Goal: Task Accomplishment & Management: Complete application form

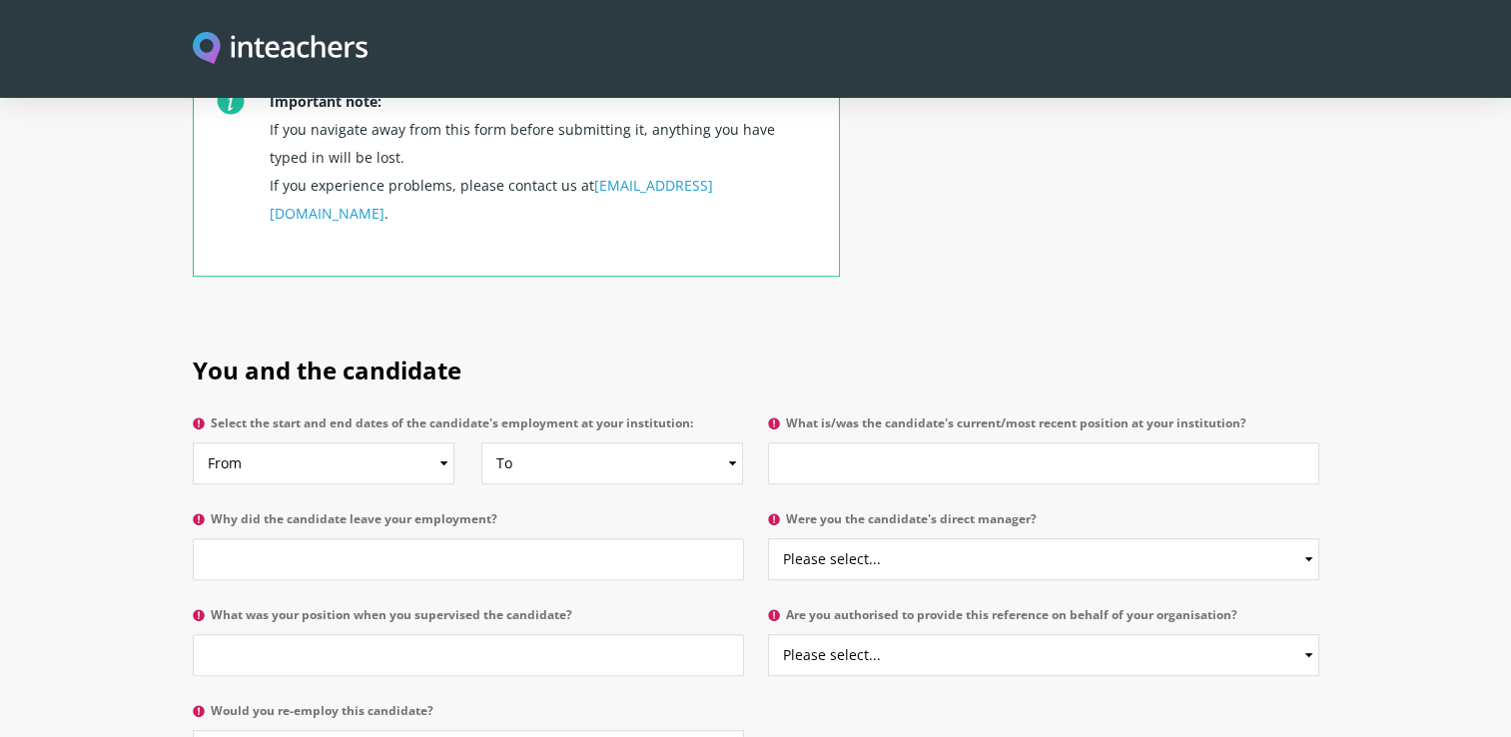
scroll to position [919, 0]
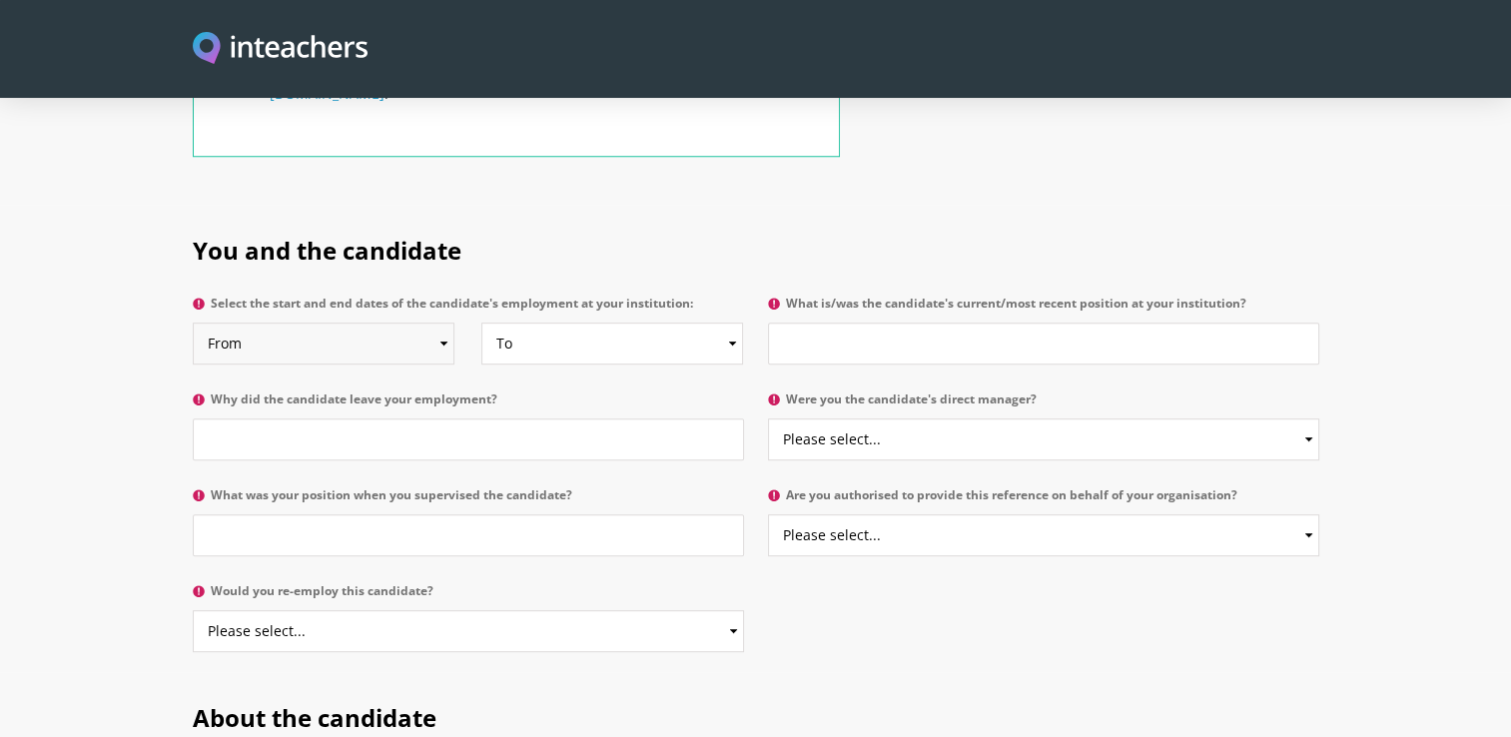
click at [320, 323] on select "From 2025 2024 2023 2022 2021 2020 2019 2018 2017 2016 2015 2014 2013 2012 2011…" at bounding box center [324, 344] width 262 height 42
select select "2024"
click at [193, 323] on select "From 2025 2024 2023 2022 2021 2020 2019 2018 2017 2016 2015 2014 2013 2012 2011…" at bounding box center [324, 344] width 262 height 42
click at [539, 323] on select "To Currently 2025 2024 2023 2022 2021 2020 2019 2018 2017 2016 2015 2014 2013 2…" at bounding box center [612, 344] width 262 height 42
select select "2025"
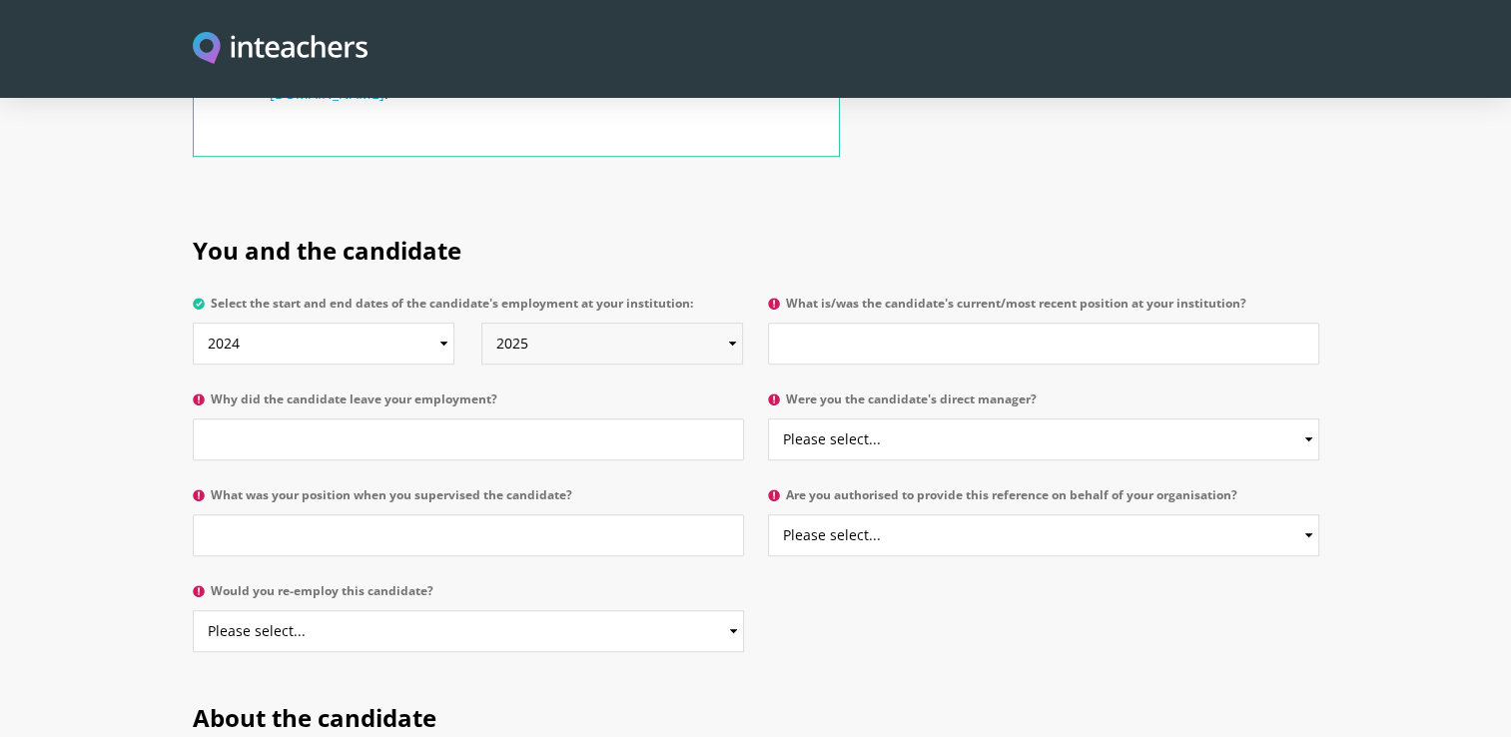
click at [481, 323] on select "To Currently 2025 2024 2023 2022 2021 2020 2019 2018 2017 2016 2015 2014 2013 2…" at bounding box center [612, 344] width 262 height 42
click at [282, 323] on select "From 2025 2024 2023 2022 2021 2020 2019 2018 2017 2016 2015 2014 2013 2012 2011…" at bounding box center [324, 344] width 262 height 42
select select "2023"
click at [193, 323] on select "From 2025 2024 2023 2022 2021 2020 2019 2018 2017 2016 2015 2014 2013 2012 2011…" at bounding box center [324, 344] width 262 height 42
click at [919, 323] on input "What is/was the candidate's current/most recent position at your institution?" at bounding box center [1043, 344] width 551 height 42
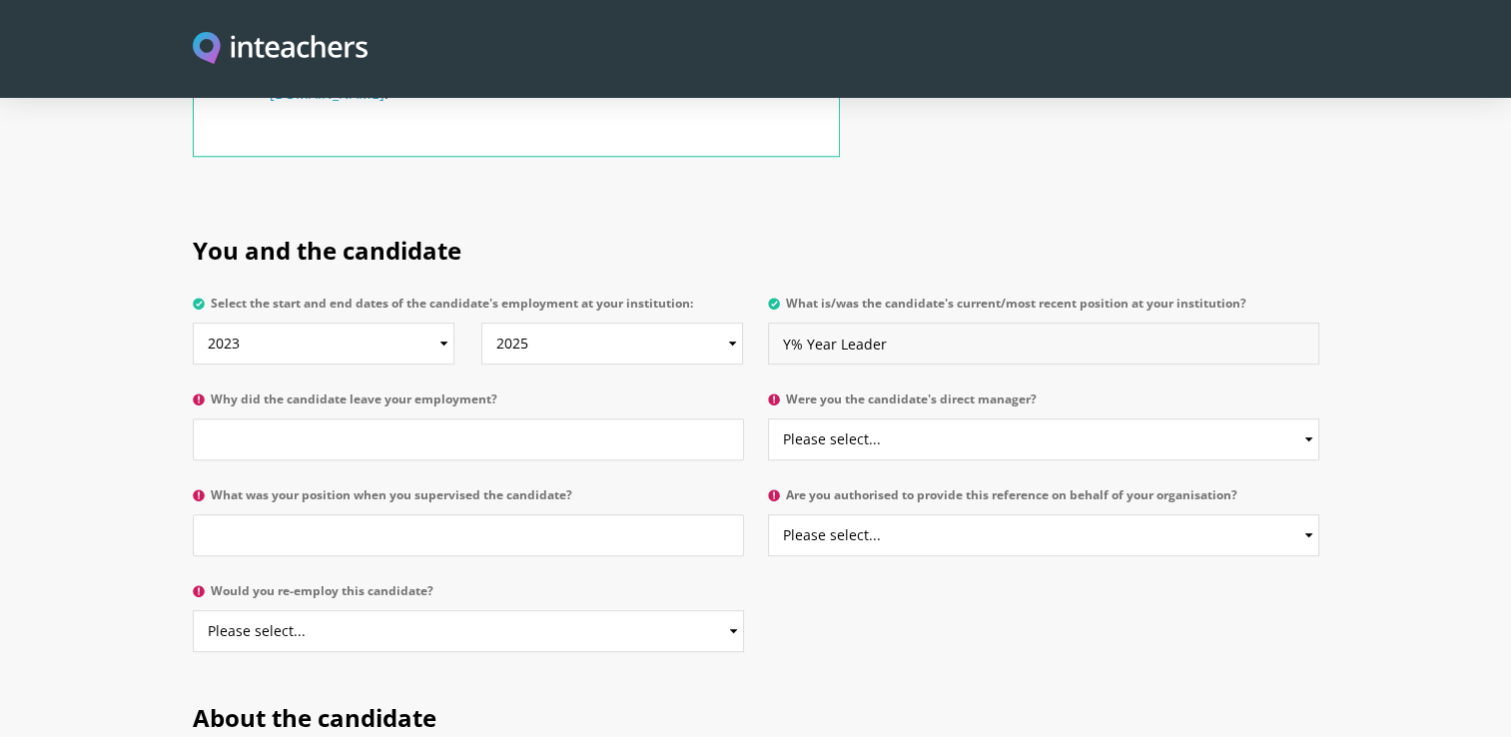
click at [800, 323] on input "Y% Year Leader" at bounding box center [1043, 344] width 551 height 42
type input "Y5 Year Leader"
click at [875, 419] on select "Please select... Yes No" at bounding box center [1043, 440] width 551 height 42
select select "No"
click at [768, 419] on select "Please select... Yes No" at bounding box center [1043, 440] width 551 height 42
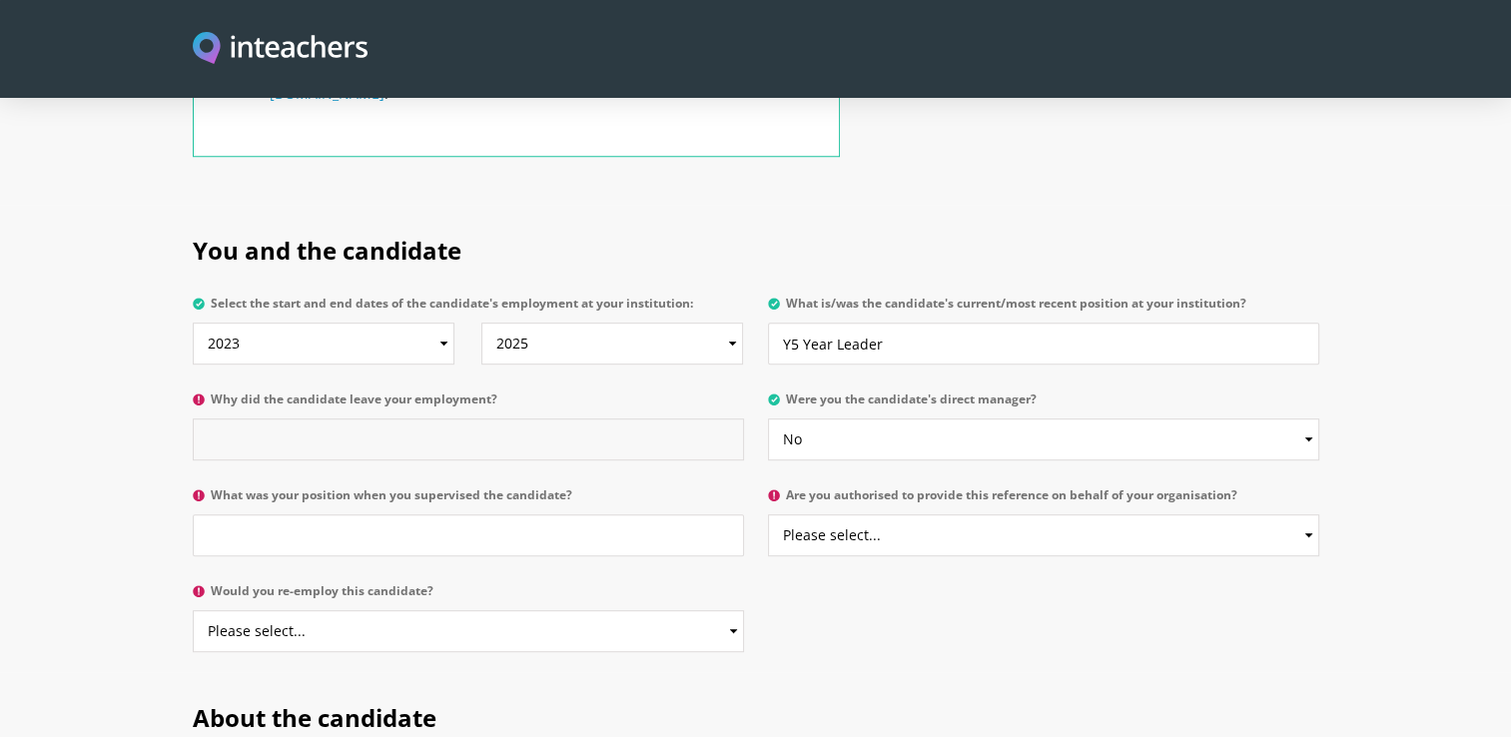
click at [236, 419] on input "Why did the candidate leave your employment?" at bounding box center [468, 440] width 551 height 42
click at [249, 514] on input "What was your position when you supervised the candidate?" at bounding box center [468, 535] width 551 height 42
type input "Deputy Head of Prep"
click at [256, 610] on select "Please select... Yes No" at bounding box center [468, 631] width 551 height 42
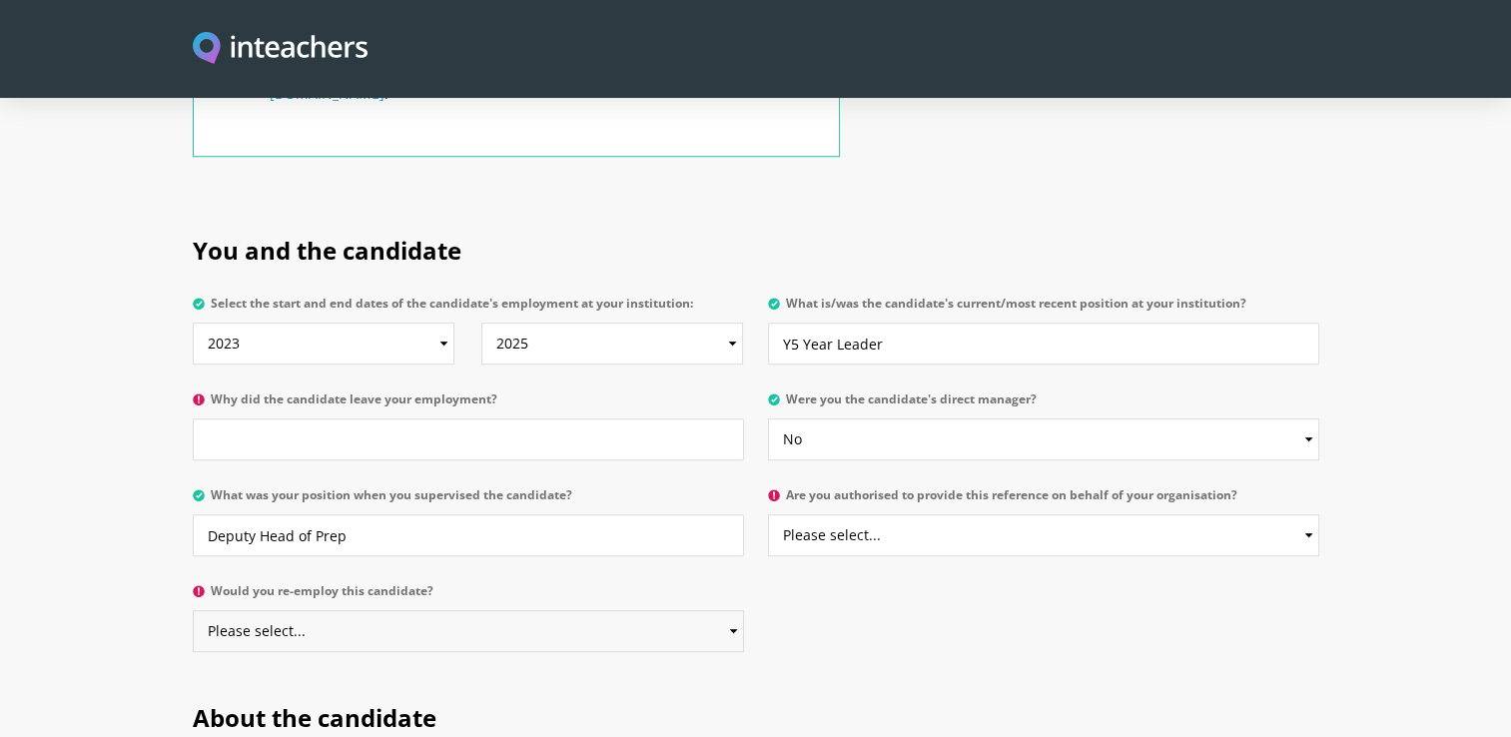
select select "Yes"
click at [193, 610] on select "Please select... Yes No" at bounding box center [468, 631] width 551 height 42
click at [909, 514] on select "Please select... Yes No" at bounding box center [1043, 535] width 551 height 42
select select "Yes"
click at [768, 514] on select "Please select... Yes No" at bounding box center [1043, 535] width 551 height 42
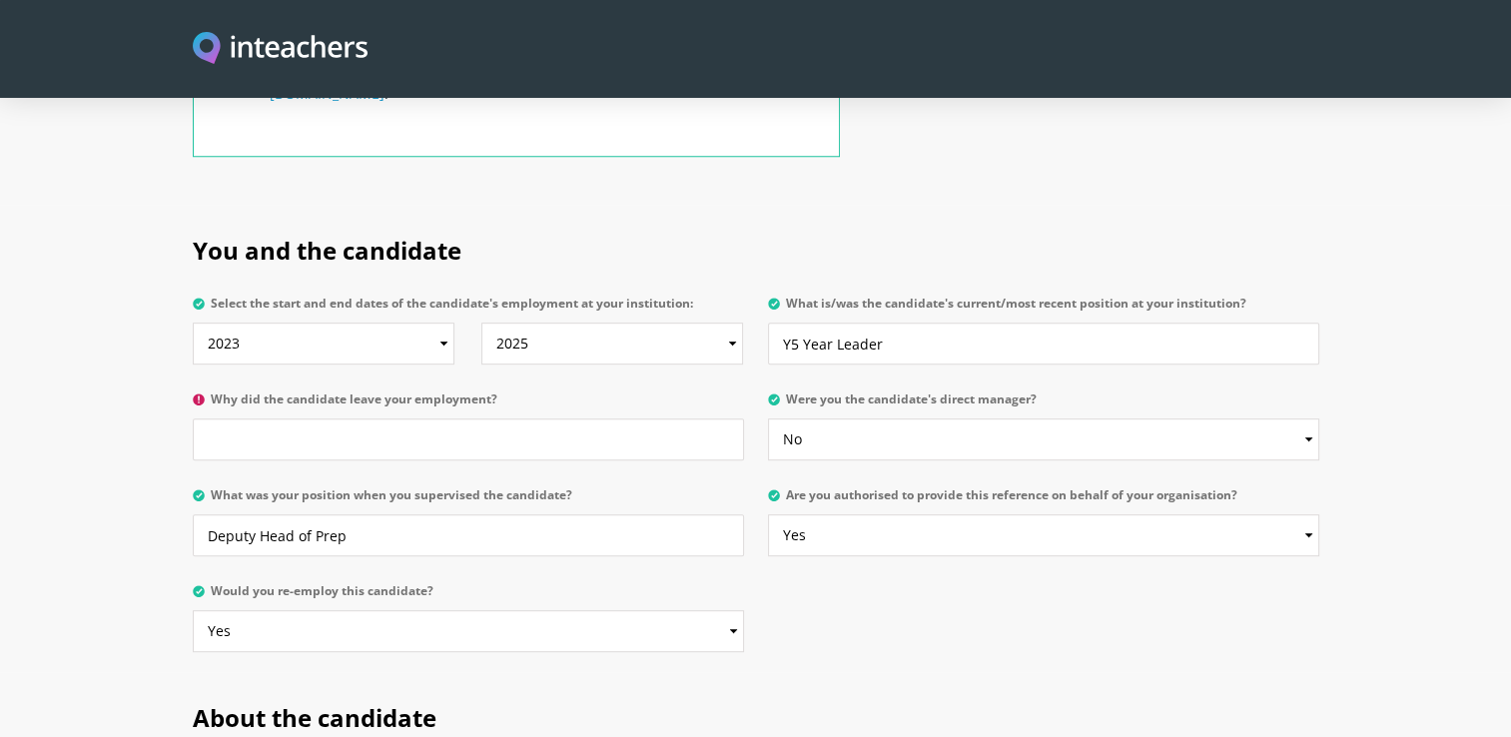
click at [72, 416] on section "You and the candidate Select the start and end dates of the candidate's employm…" at bounding box center [755, 438] width 1511 height 467
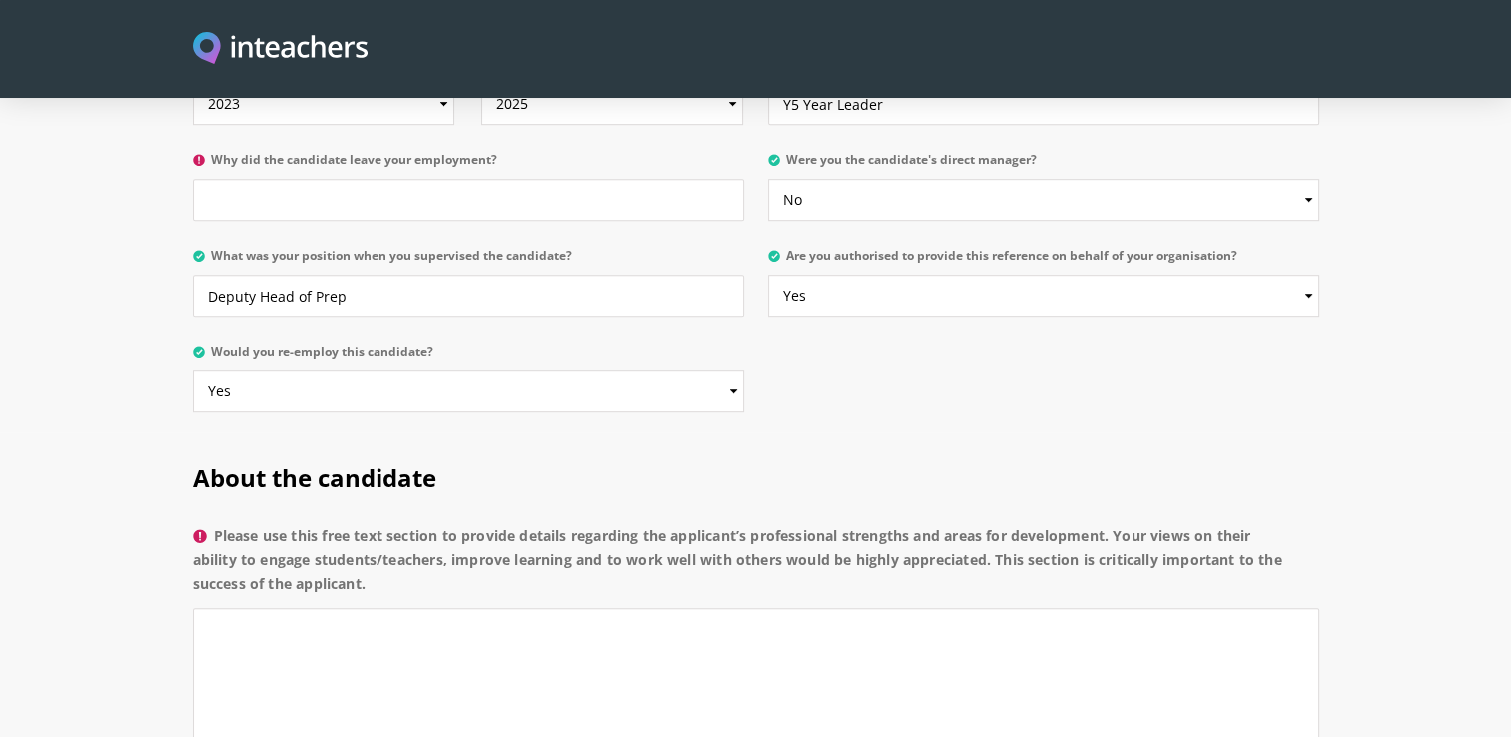
scroll to position [1438, 0]
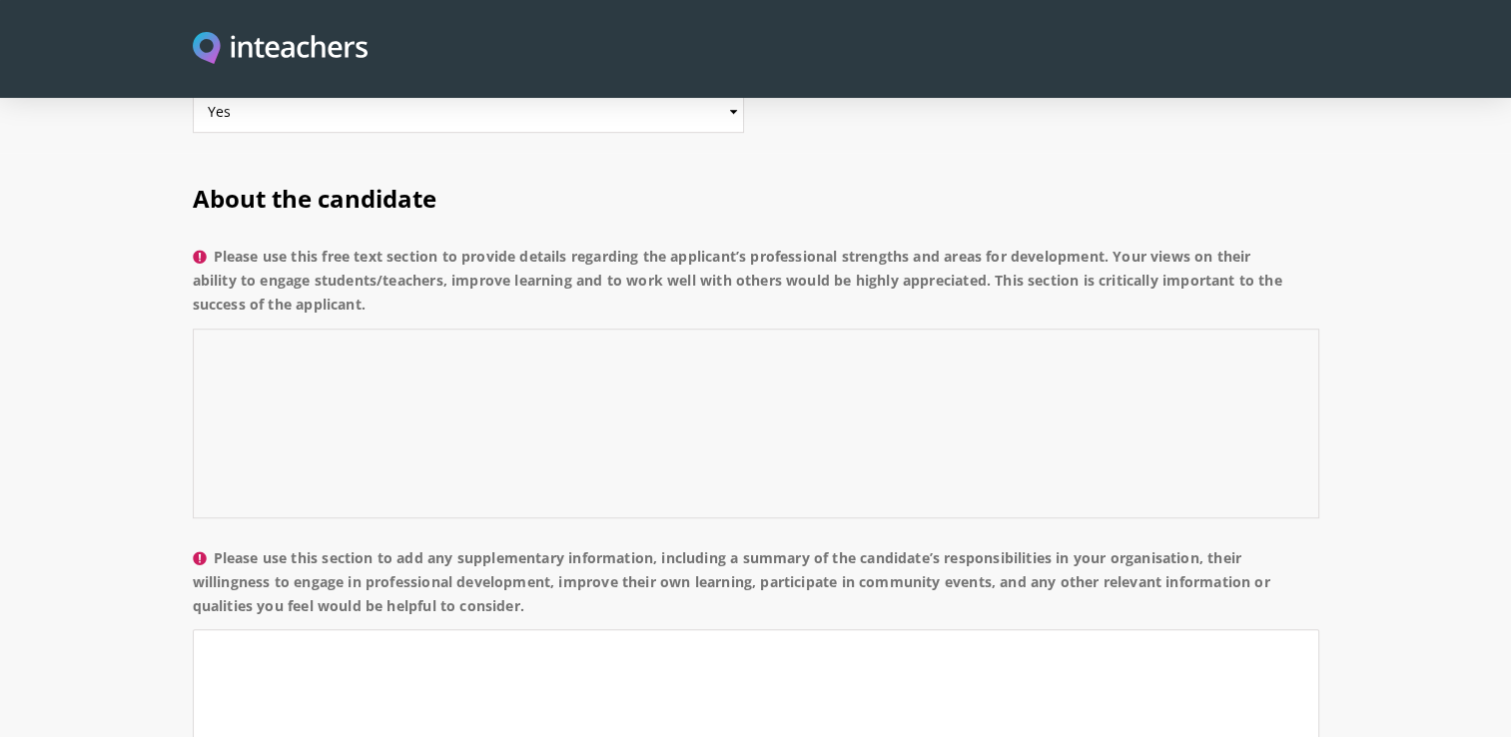
click at [319, 344] on textarea "Please use this free text section to provide details regarding the applicant’s …" at bounding box center [756, 424] width 1127 height 190
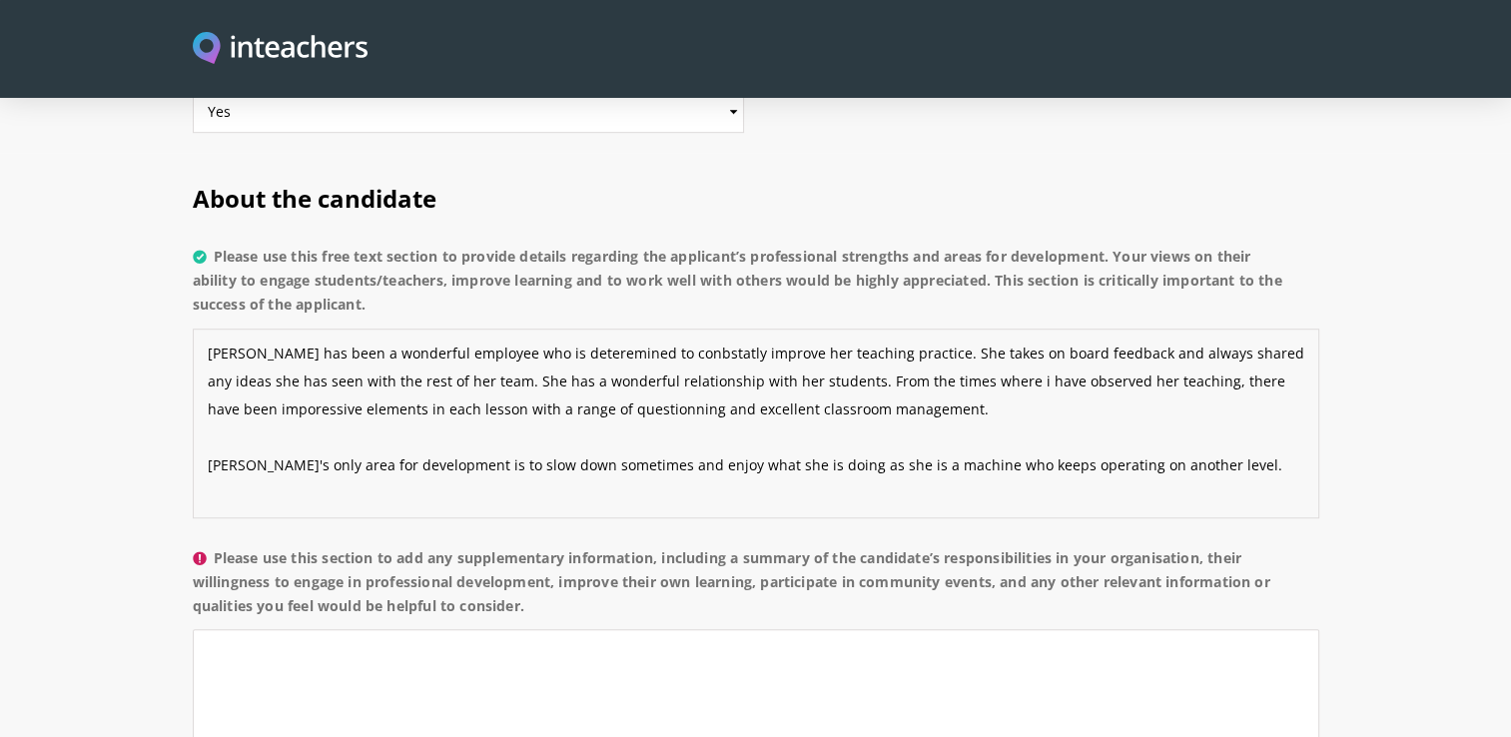
type textarea "[PERSON_NAME] has been a wonderful employee who is deteremined to conbstatly im…"
drag, startPoint x: 371, startPoint y: 250, endPoint x: 217, endPoint y: 194, distance: 163.7
click at [217, 245] on label "Please use this free text section to provide details regarding the applicant’s …" at bounding box center [756, 287] width 1127 height 84
copy label "Please use this free text section to provide details regarding the applicant’s …"
click at [768, 329] on textarea "[PERSON_NAME] has been a wonderful employee who is deteremined to conbstatly im…" at bounding box center [756, 424] width 1127 height 190
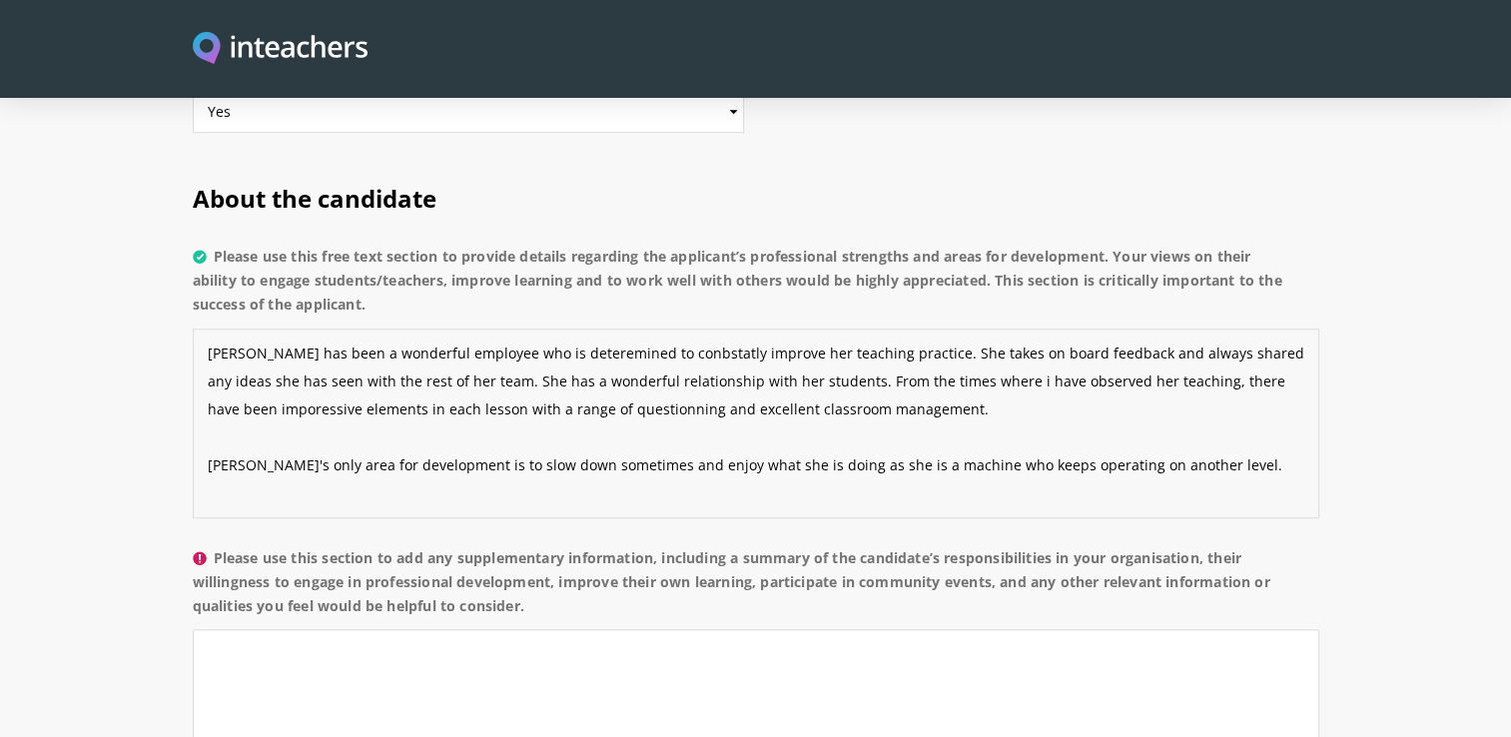
click at [299, 342] on textarea "[PERSON_NAME] has been a wonderful employee who is deteremined to conbstatly im…" at bounding box center [756, 424] width 1127 height 190
drag, startPoint x: 380, startPoint y: 257, endPoint x: 220, endPoint y: 197, distance: 170.7
click at [220, 245] on label "Please use this free text section to provide details regarding the applicant’s …" at bounding box center [756, 287] width 1127 height 84
copy label "Please use this free text section to provide details regarding the applicant’s …"
click at [419, 404] on textarea "[PERSON_NAME] has been a wonderful employee who is deteremined to conbstatly im…" at bounding box center [756, 424] width 1127 height 190
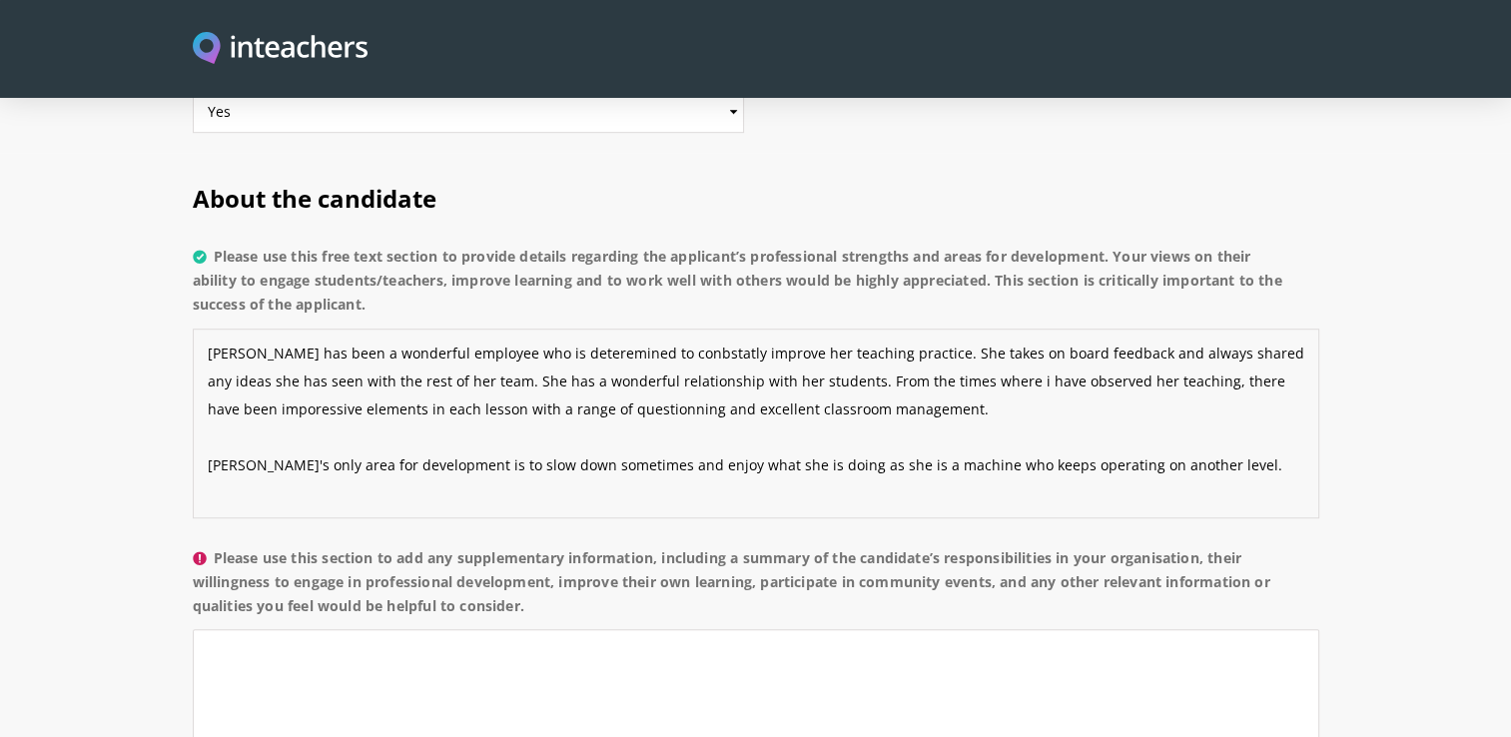
drag, startPoint x: 1178, startPoint y: 415, endPoint x: 197, endPoint y: 278, distance: 990.3
click at [197, 329] on textarea "[PERSON_NAME] has been a wonderful employee who is deteremined to conbstatly im…" at bounding box center [756, 424] width 1127 height 190
click at [519, 245] on label "Please use this free text section to provide details regarding the applicant’s …" at bounding box center [756, 287] width 1127 height 84
click at [519, 329] on textarea "[PERSON_NAME] has been a wonderful employee who is deteremined to conbstatly im…" at bounding box center [756, 424] width 1127 height 190
click at [452, 546] on label "Please use this section to add any supplementary information, including a summa…" at bounding box center [756, 588] width 1127 height 84
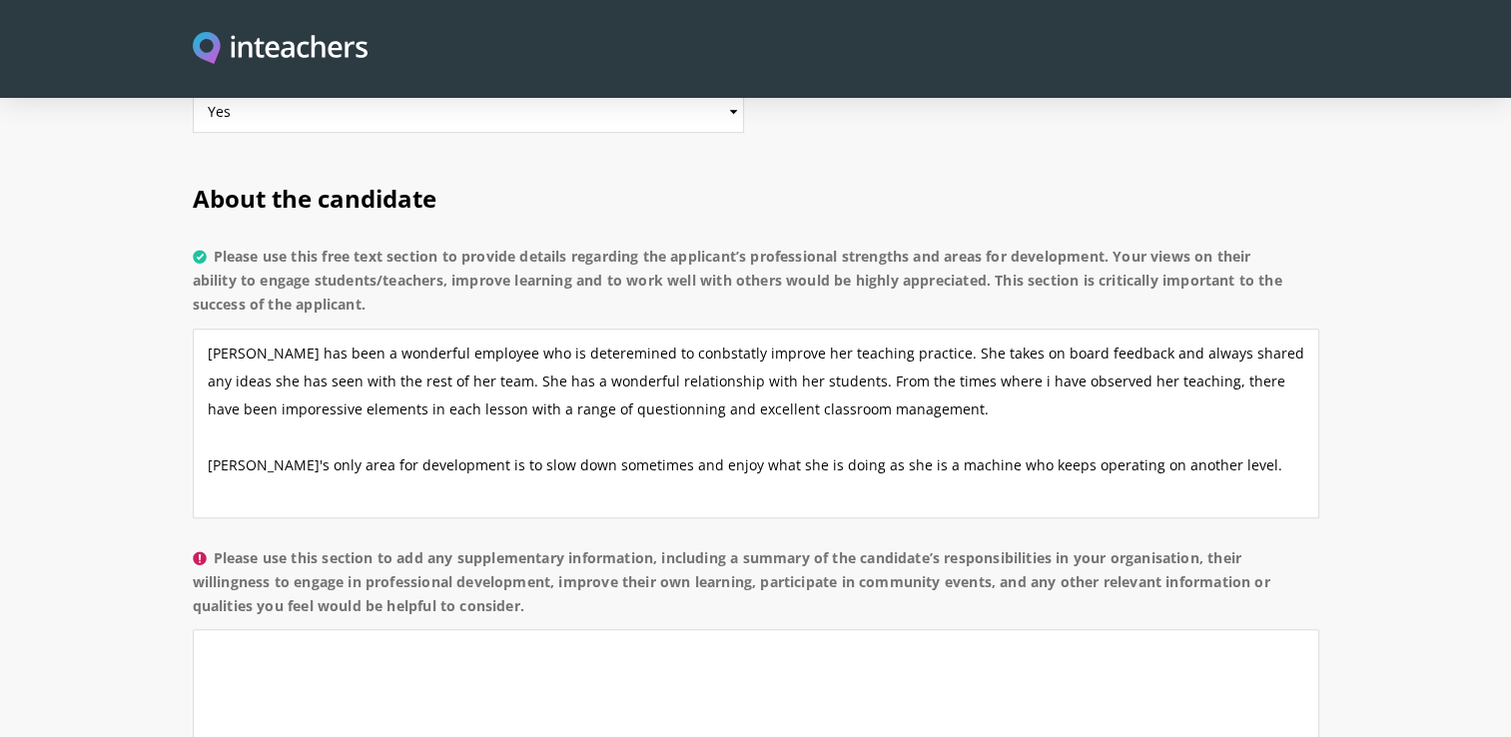
click at [452, 629] on textarea "Please use this section to add any supplementary information, including a summa…" at bounding box center [756, 724] width 1127 height 190
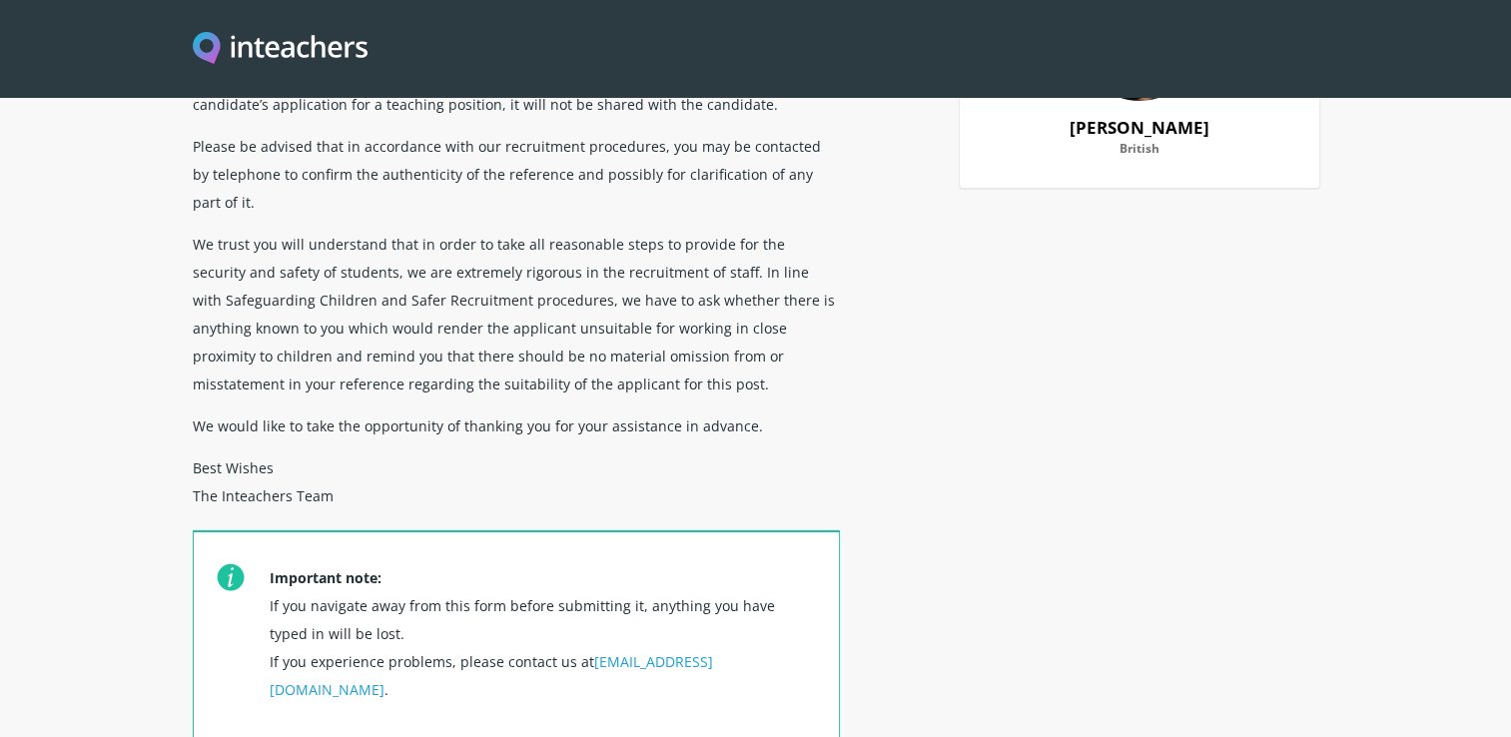
scroll to position [0, 0]
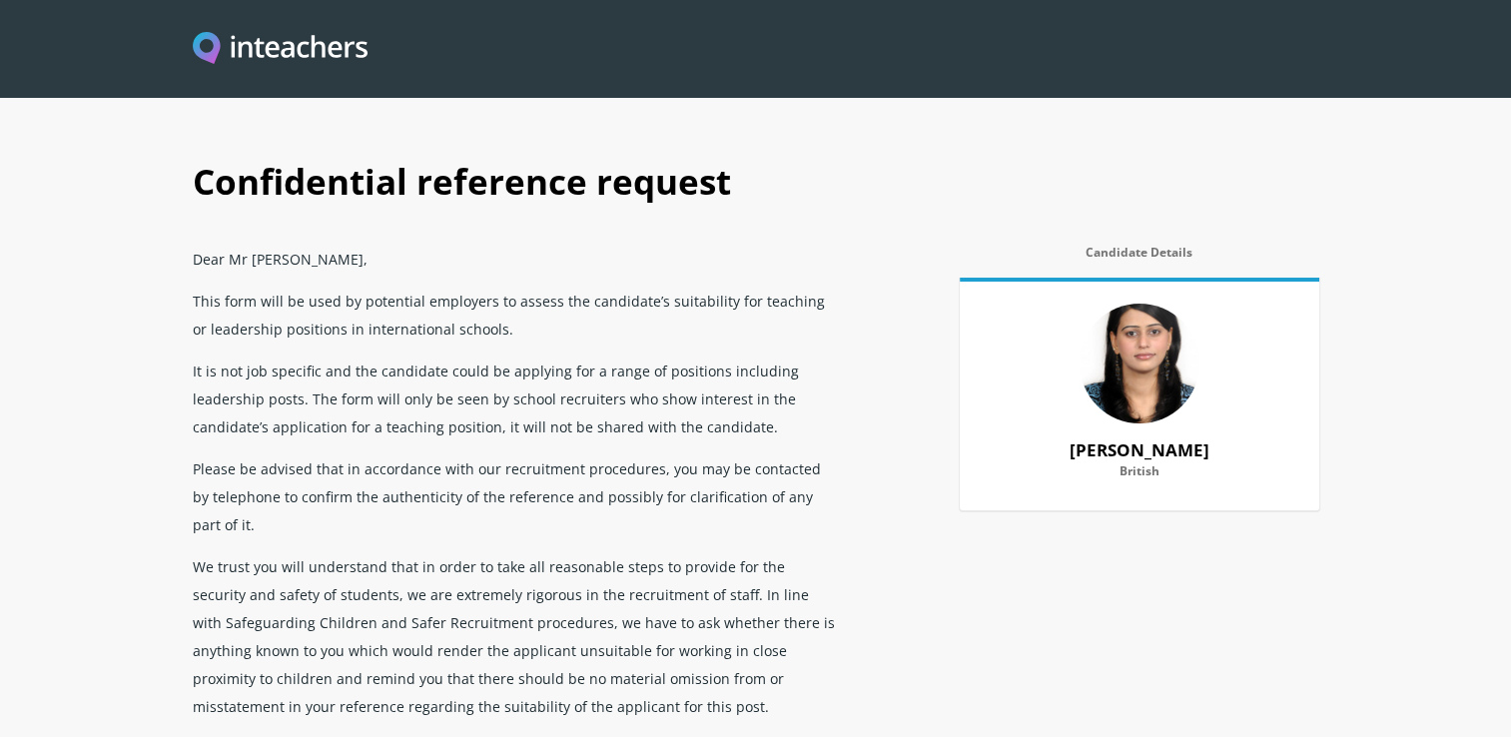
click at [544, 388] on p "It is not job specific and the candidate could be applying for a range of posit…" at bounding box center [516, 399] width 647 height 98
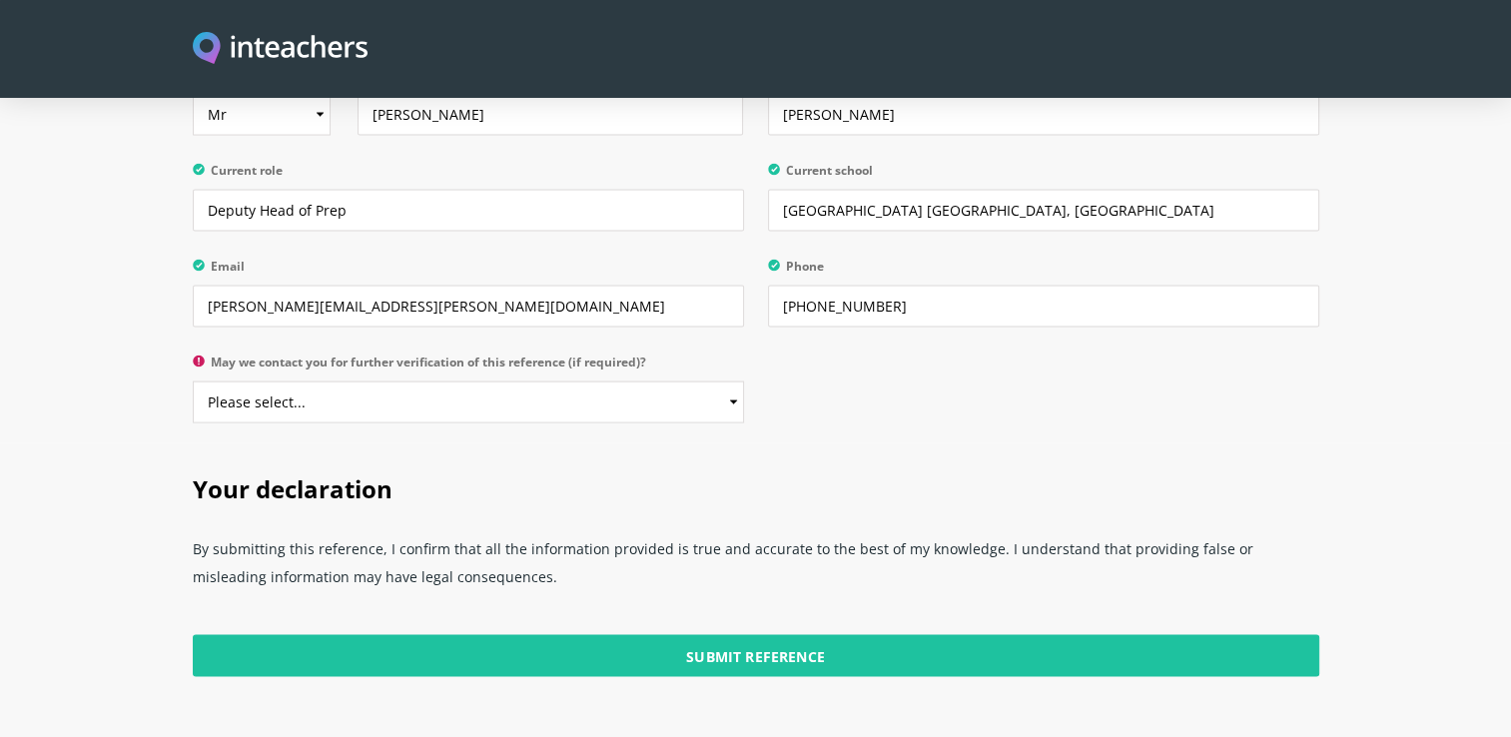
scroll to position [4115, 0]
